Goal: Information Seeking & Learning: Learn about a topic

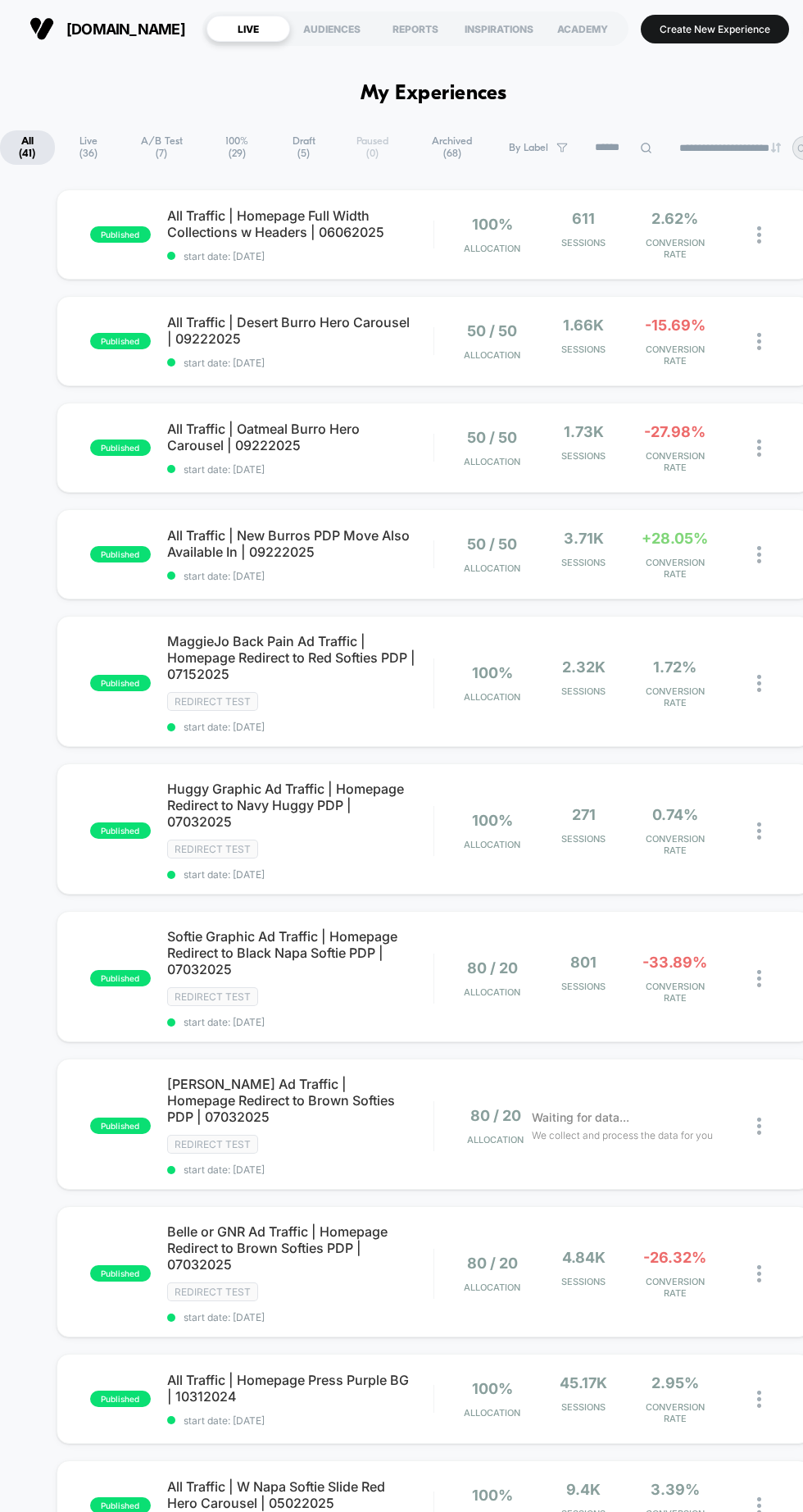
click at [341, 550] on span "All Traffic | New Burros PDP Move Also Available In | 09222025" at bounding box center [300, 543] width 266 height 33
click at [334, 452] on span "All Traffic | Oatmeal Burro Hero Carousel | 09222025" at bounding box center [300, 437] width 266 height 33
click at [343, 337] on span "All Traffic | Desert Burro Hero Carousel | 09222025" at bounding box center [300, 330] width 266 height 33
